Goal: Register for event/course

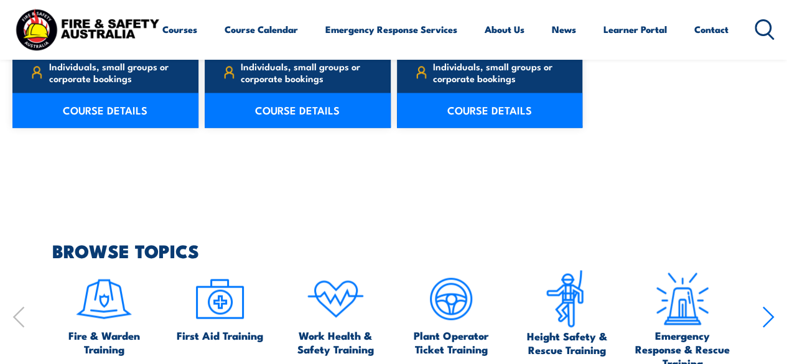
scroll to position [996, 0]
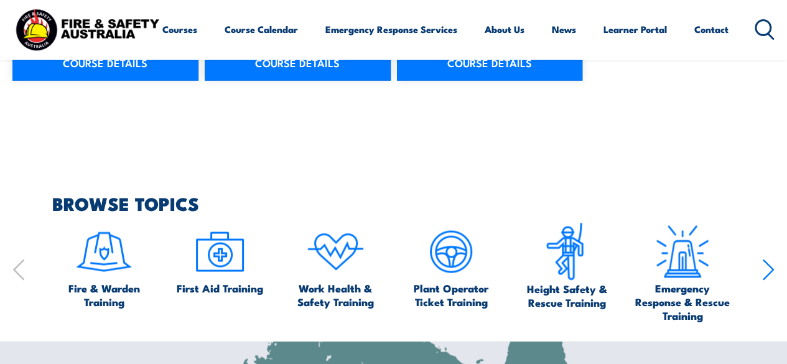
click at [764, 268] on icon "button" at bounding box center [769, 269] width 12 height 25
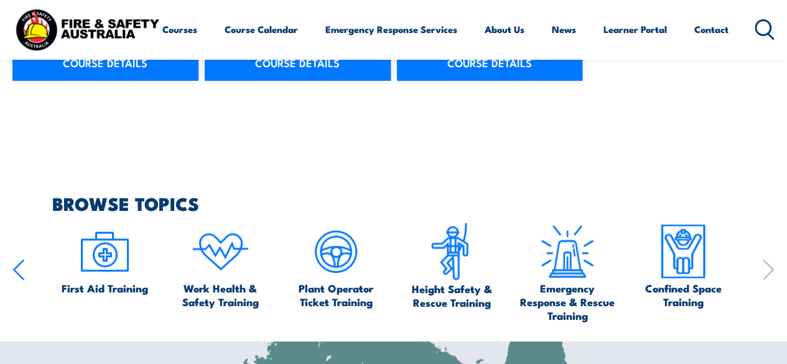
click at [764, 268] on icon "button" at bounding box center [769, 269] width 12 height 25
click at [16, 261] on icon "button" at bounding box center [18, 269] width 12 height 25
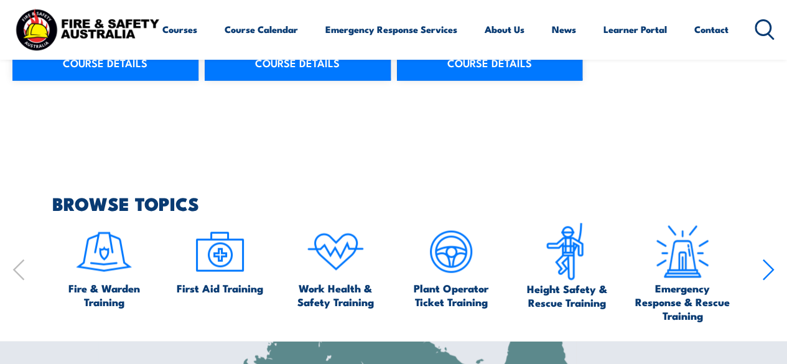
click at [16, 260] on icon "button" at bounding box center [18, 269] width 12 height 25
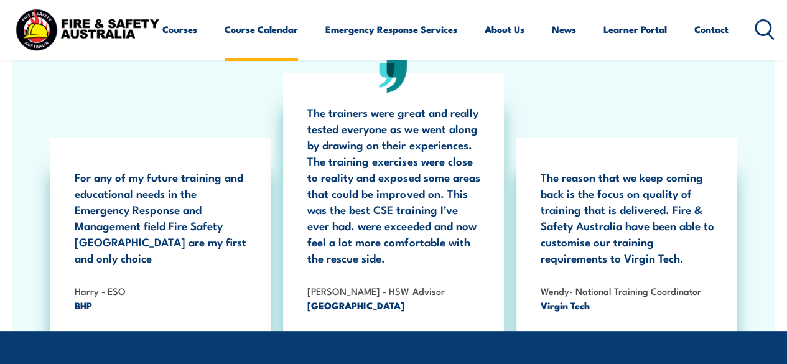
scroll to position [2366, 0]
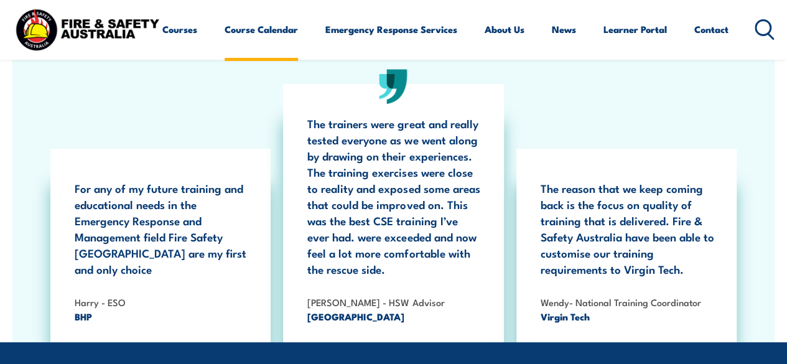
click at [225, 44] on link "Course Calendar" at bounding box center [261, 29] width 73 height 30
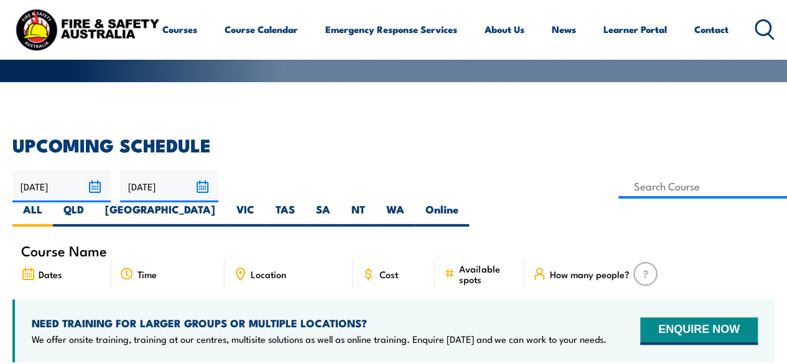
scroll to position [249, 0]
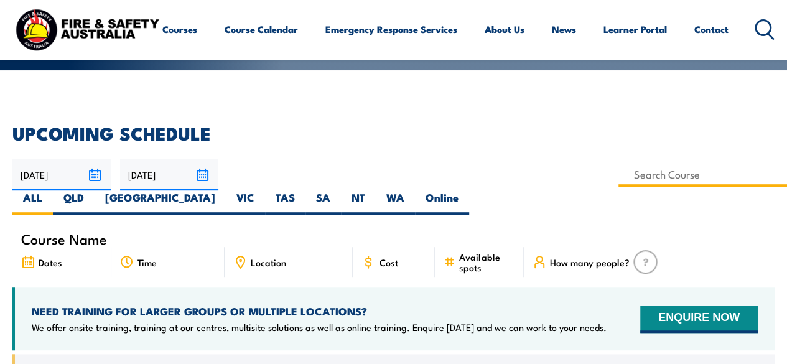
click at [619, 174] on input at bounding box center [703, 174] width 169 height 24
type input "Health & Safety Representatives Refresher OHS Training Course – [GEOGRAPHIC_DAT…"
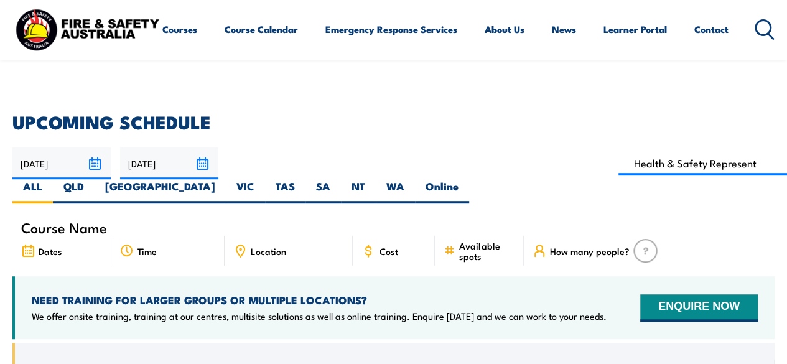
scroll to position [249, 0]
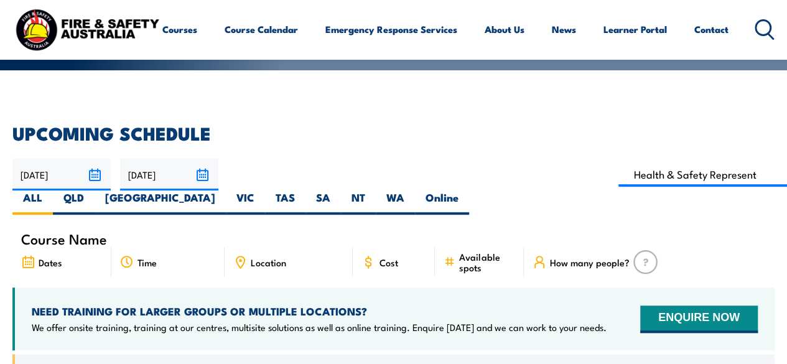
click at [202, 174] on input "06/12/2025" at bounding box center [169, 175] width 98 height 32
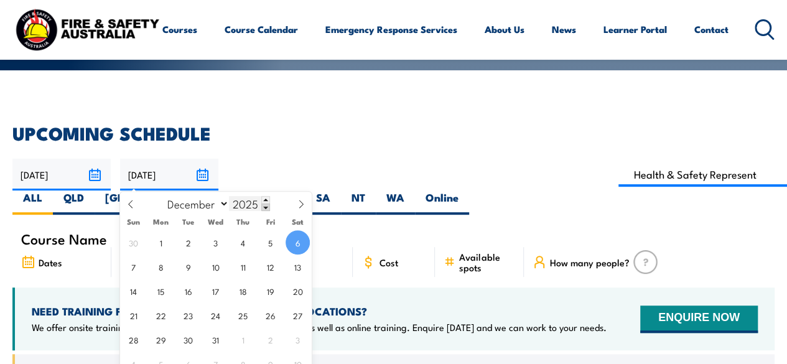
click at [266, 207] on span at bounding box center [265, 207] width 9 height 7
click at [266, 200] on span at bounding box center [265, 199] width 9 height 7
type input "2025"
click at [220, 339] on span "31" at bounding box center [216, 339] width 24 height 24
type input "31/12/2025"
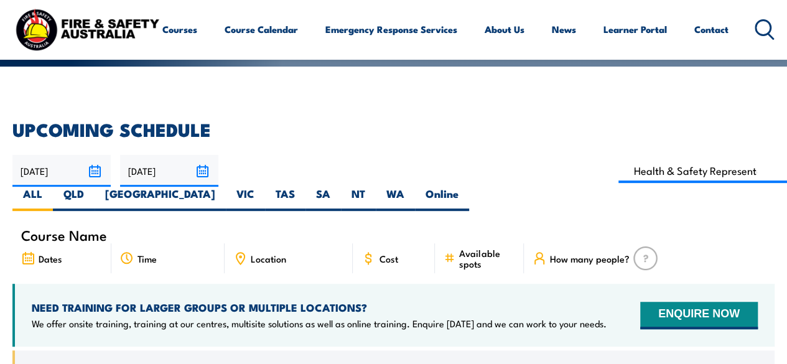
scroll to position [249, 0]
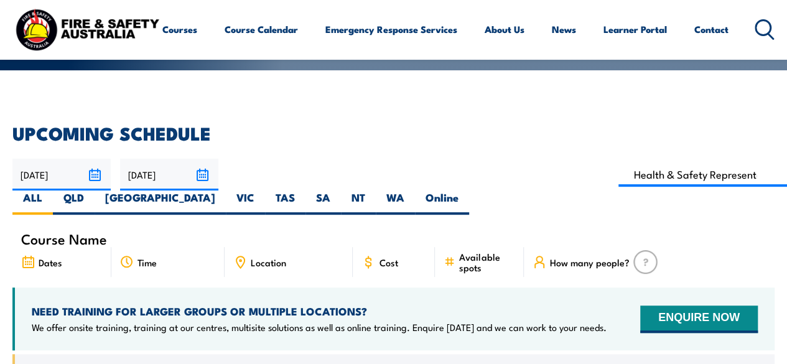
click at [198, 171] on input "31/12/2025" at bounding box center [169, 175] width 98 height 32
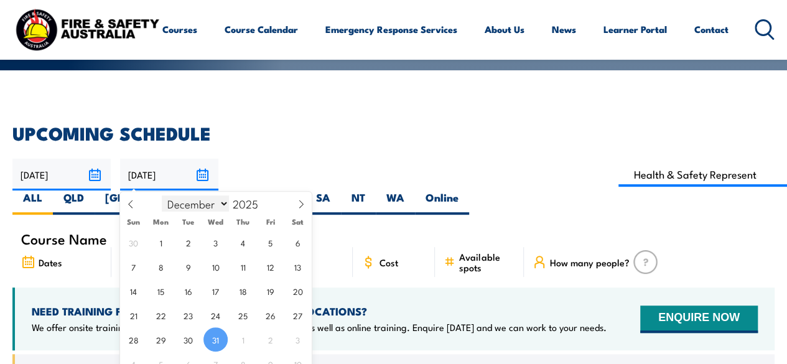
click at [225, 207] on select "January February March April May June July August September October November De…" at bounding box center [196, 203] width 68 height 16
select select "6"
click at [162, 195] on select "January February March April May June July August September October November De…" at bounding box center [196, 203] width 68 height 16
click at [263, 205] on span at bounding box center [265, 207] width 9 height 7
click at [262, 200] on span at bounding box center [265, 199] width 9 height 7
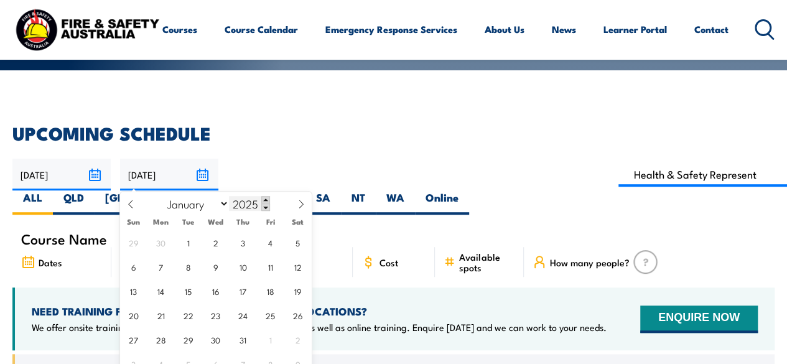
click at [263, 200] on span at bounding box center [265, 199] width 9 height 7
type input "2026"
click at [270, 345] on span "31" at bounding box center [270, 339] width 24 height 24
type input "31/07/2026"
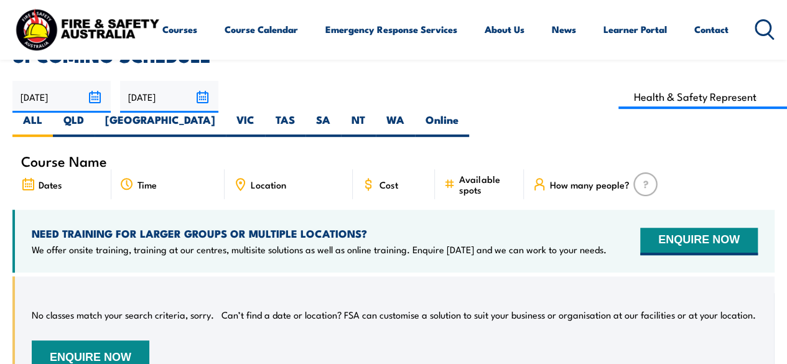
scroll to position [311, 0]
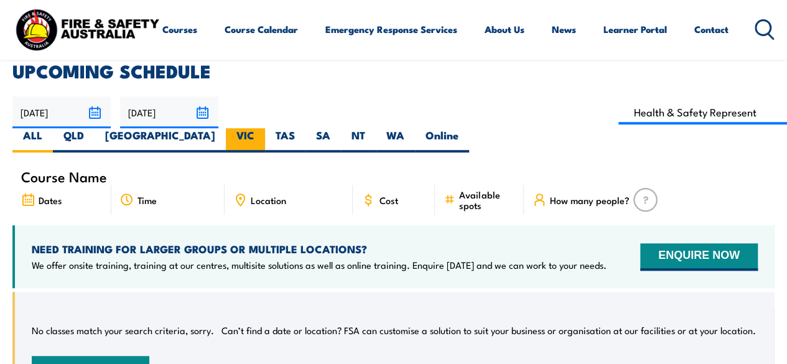
click at [265, 128] on label "VIC" at bounding box center [245, 140] width 39 height 24
click at [263, 128] on input "VIC" at bounding box center [259, 132] width 8 height 8
radio input "true"
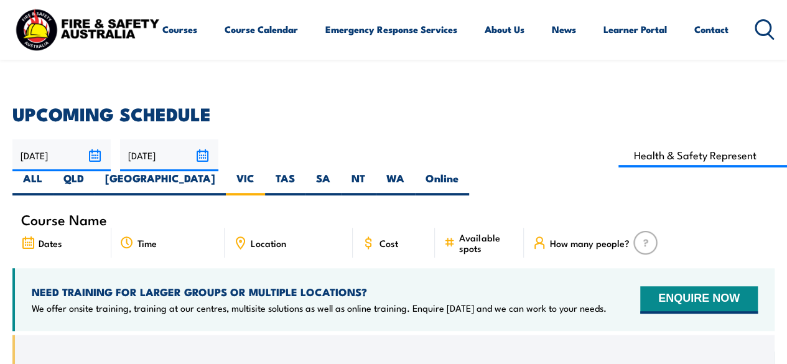
scroll to position [249, 0]
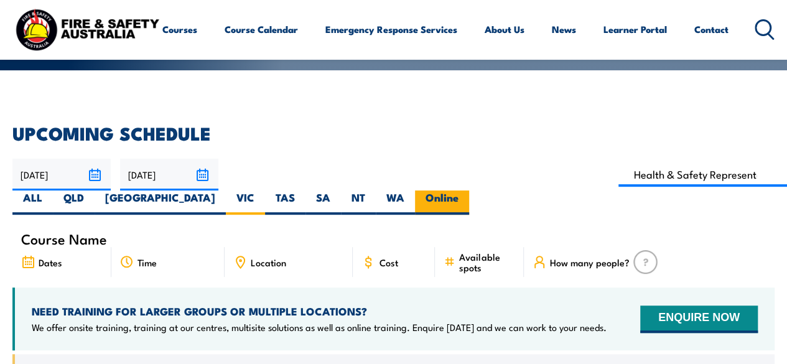
click at [469, 190] on label "Online" at bounding box center [442, 202] width 54 height 24
click at [467, 190] on input "Online" at bounding box center [463, 194] width 8 height 8
radio input "true"
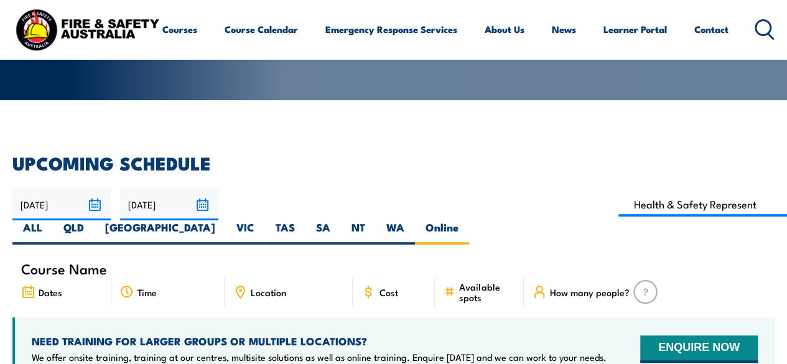
scroll to position [187, 0]
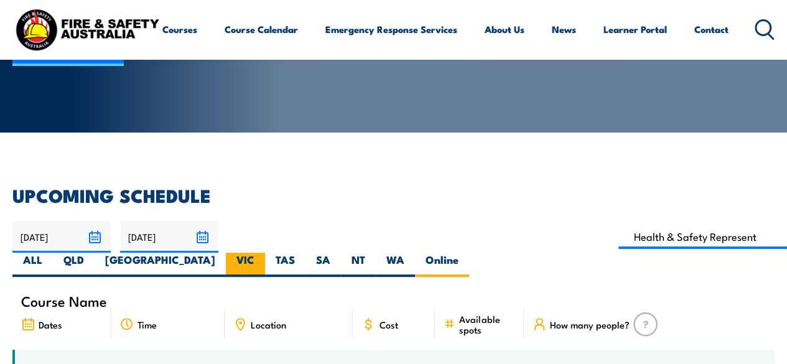
click at [265, 253] on label "VIC" at bounding box center [245, 265] width 39 height 24
click at [263, 253] on input "VIC" at bounding box center [259, 257] width 8 height 8
radio input "true"
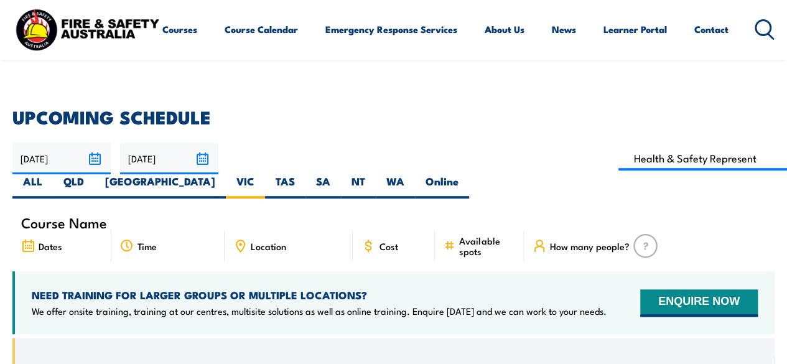
scroll to position [249, 0]
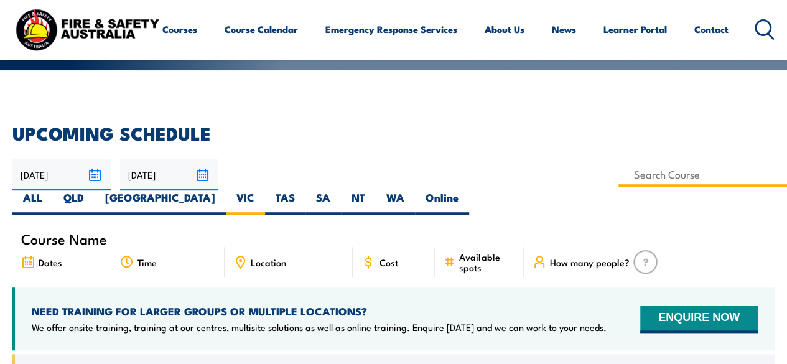
click at [619, 177] on input at bounding box center [703, 174] width 169 height 24
type input "Health & Safety Representatives Refresher OHS Training Course – [GEOGRAPHIC_DAT…"
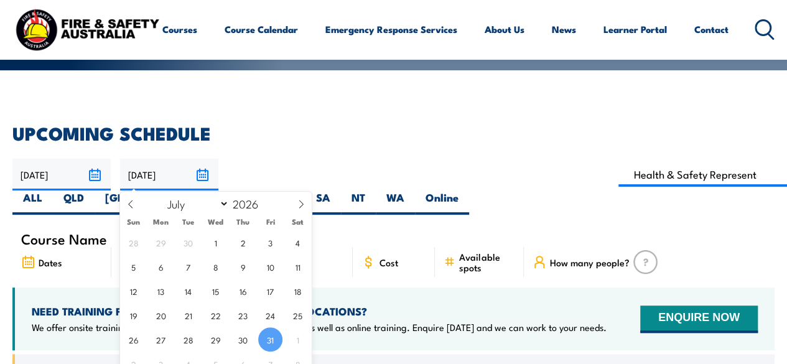
click at [209, 174] on input "[DATE]" at bounding box center [169, 175] width 98 height 32
click at [225, 205] on select "January February March April May June July August September October November De…" at bounding box center [196, 203] width 68 height 16
select select "11"
click at [162, 195] on select "January February March April May June July August September October November De…" at bounding box center [196, 203] width 68 height 16
click at [247, 347] on span "31" at bounding box center [243, 339] width 24 height 24
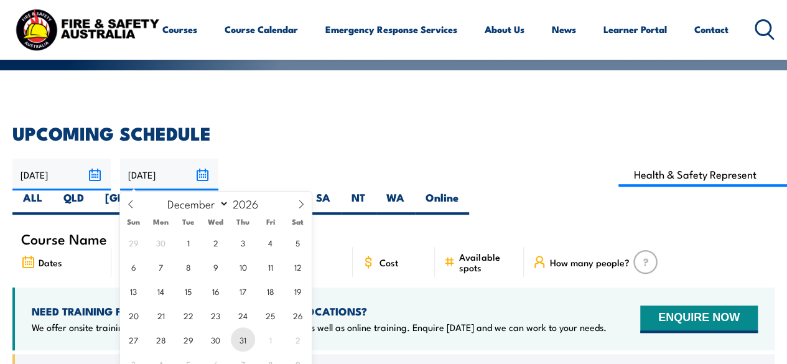
type input "[DATE]"
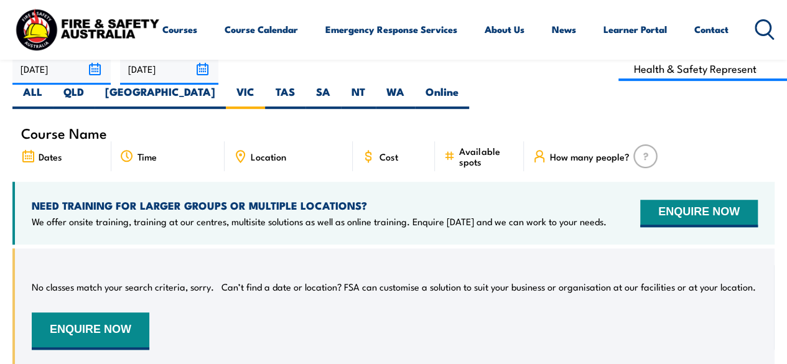
scroll to position [249, 0]
